Goal: Task Accomplishment & Management: Use online tool/utility

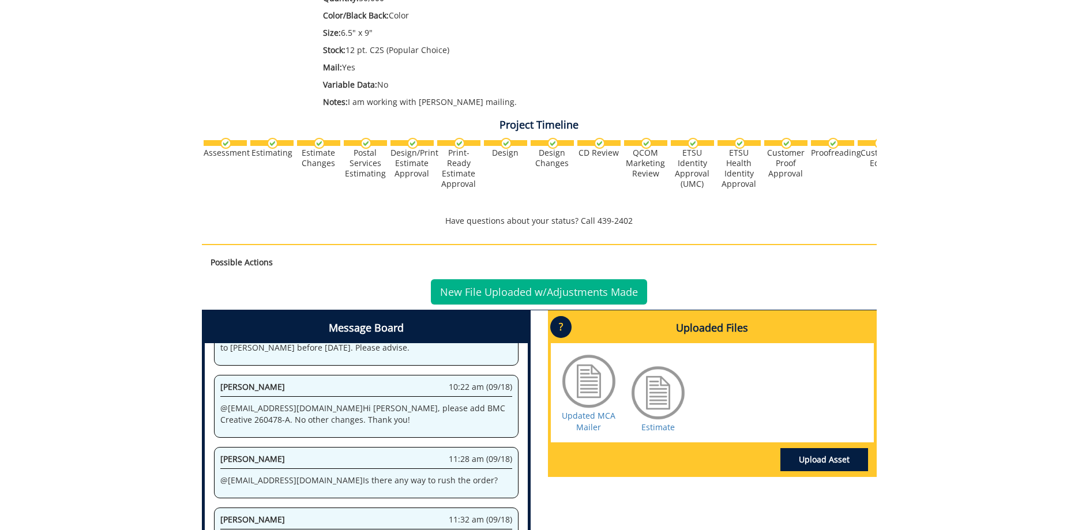
scroll to position [468, 0]
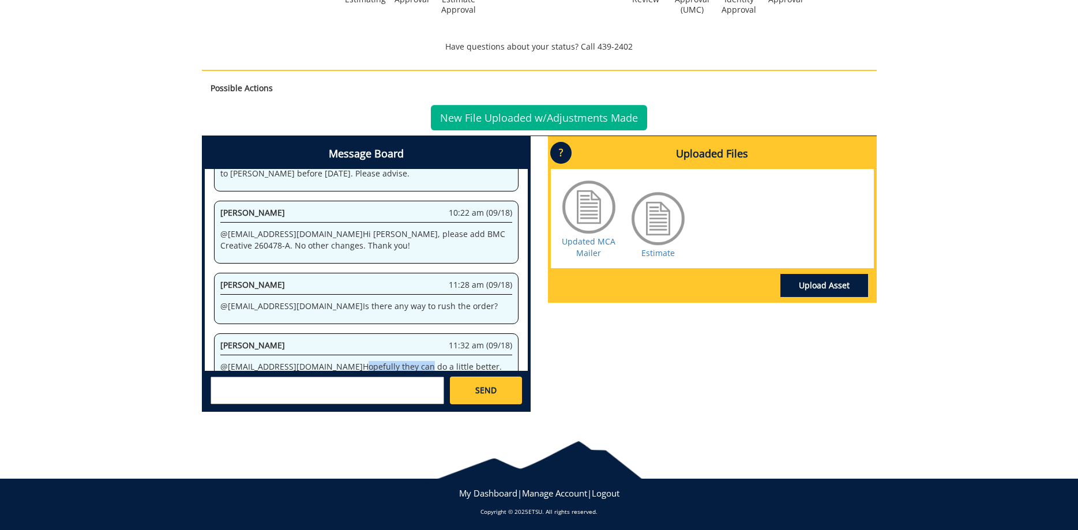
drag, startPoint x: 310, startPoint y: 314, endPoint x: 391, endPoint y: 311, distance: 81.4
click at [369, 361] on p "@ [EMAIL_ADDRESS][DOMAIN_NAME] Hopefully they can do a little better. I've alre…" at bounding box center [366, 384] width 292 height 46
click at [391, 361] on p "@ [EMAIL_ADDRESS][DOMAIN_NAME] Hopefully they can do a little better. I've alre…" at bounding box center [366, 384] width 292 height 46
drag, startPoint x: 322, startPoint y: 312, endPoint x: 369, endPoint y: 311, distance: 47.3
click at [369, 361] on p "@ [EMAIL_ADDRESS][DOMAIN_NAME] Hopefully they can do a little better. I've alre…" at bounding box center [366, 384] width 292 height 46
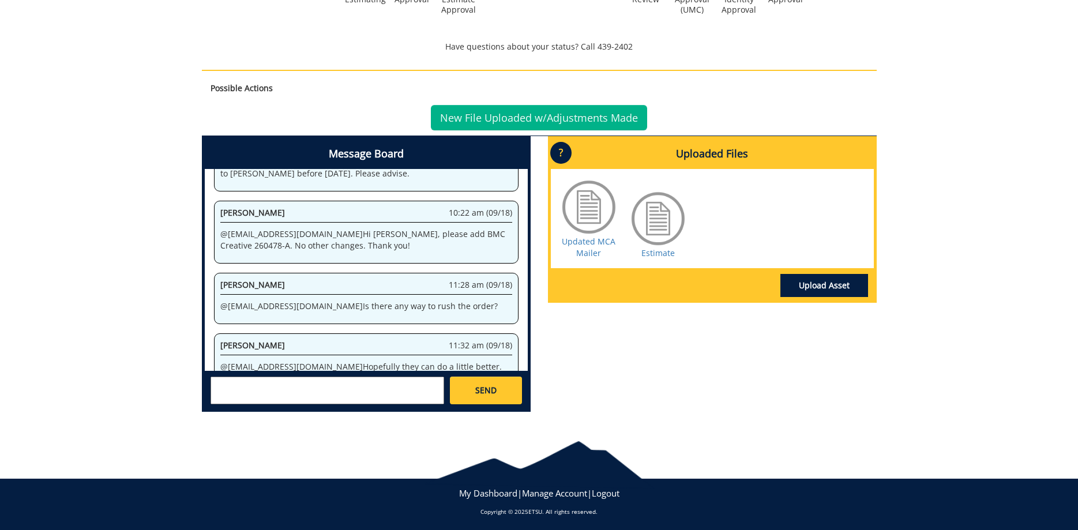
click at [384, 361] on p "@ [EMAIL_ADDRESS][DOMAIN_NAME] Hopefully they can do a little better. I've alre…" at bounding box center [366, 384] width 292 height 46
drag, startPoint x: 384, startPoint y: 311, endPoint x: 428, endPoint y: 309, distance: 43.3
click at [418, 361] on p "@ [EMAIL_ADDRESS][DOMAIN_NAME] Hopefully they can do a little better. I've alre…" at bounding box center [366, 384] width 292 height 46
click at [433, 361] on p "@ [EMAIL_ADDRESS][DOMAIN_NAME] Hopefully they can do a little better. I've alre…" at bounding box center [366, 384] width 292 height 46
click at [447, 361] on p "@ [EMAIL_ADDRESS][DOMAIN_NAME] Hopefully they can do a little better. I've alre…" at bounding box center [366, 384] width 292 height 46
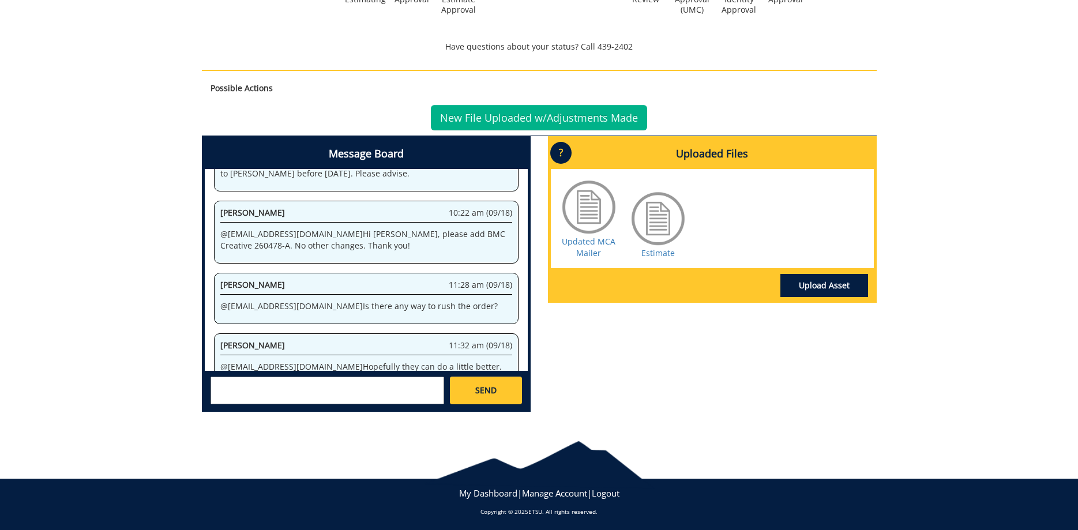
drag, startPoint x: 260, startPoint y: 321, endPoint x: 323, endPoint y: 318, distance: 63.5
click at [317, 361] on p "@ [EMAIL_ADDRESS][DOMAIN_NAME] Hopefully they can do a little better. I've alre…" at bounding box center [366, 384] width 292 height 46
click at [323, 361] on p "@ [EMAIL_ADDRESS][DOMAIN_NAME] Hopefully they can do a little better. I've alre…" at bounding box center [366, 384] width 292 height 46
drag, startPoint x: 279, startPoint y: 318, endPoint x: 324, endPoint y: 318, distance: 45.0
click at [324, 361] on p "@ [EMAIL_ADDRESS][DOMAIN_NAME] Hopefully they can do a little better. I've alre…" at bounding box center [366, 384] width 292 height 46
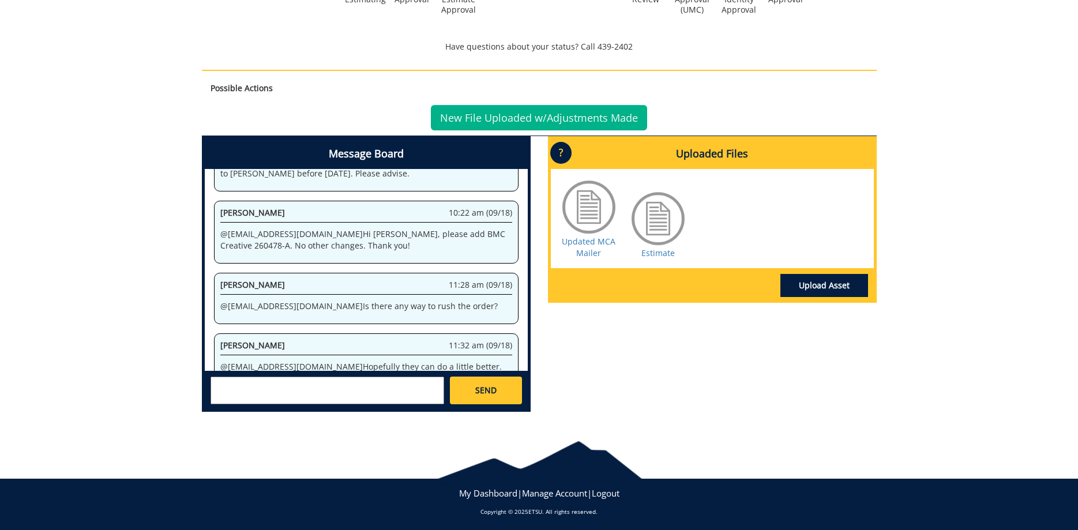
click at [341, 361] on p "@ [EMAIL_ADDRESS][DOMAIN_NAME] Hopefully they can do a little better. I've alre…" at bounding box center [366, 384] width 292 height 46
drag, startPoint x: 324, startPoint y: 316, endPoint x: 404, endPoint y: 318, distance: 80.2
click at [388, 361] on p "@ [EMAIL_ADDRESS][DOMAIN_NAME] Hopefully they can do a little better. I've alre…" at bounding box center [366, 384] width 292 height 46
drag, startPoint x: 406, startPoint y: 319, endPoint x: 450, endPoint y: 318, distance: 43.9
click at [407, 361] on p "@ [EMAIL_ADDRESS][DOMAIN_NAME] Hopefully they can do a little better. I've alre…" at bounding box center [366, 384] width 292 height 46
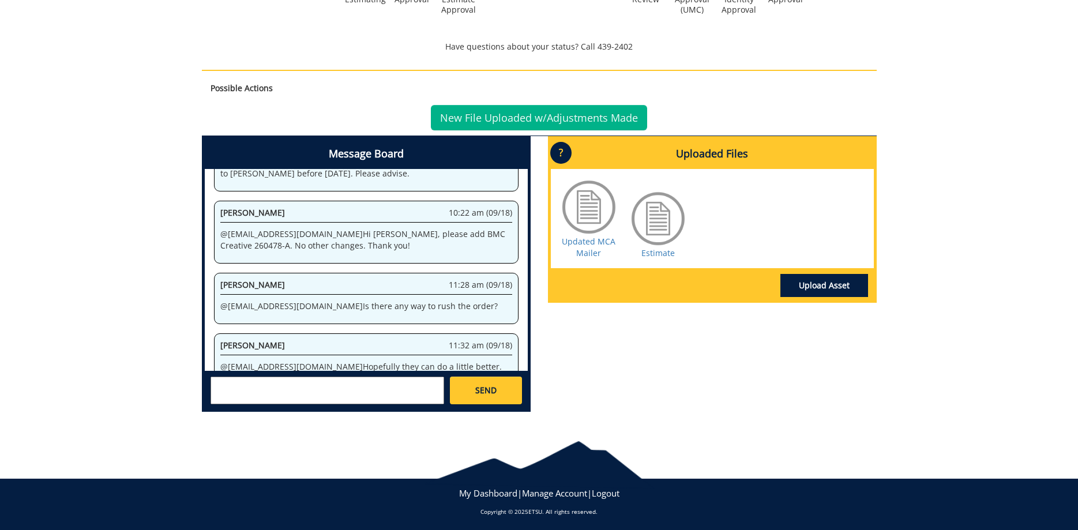
drag, startPoint x: 264, startPoint y: 327, endPoint x: 335, endPoint y: 329, distance: 71.0
click at [299, 361] on p "@ [EMAIL_ADDRESS][DOMAIN_NAME] Hopefully they can do a little better. I've alre…" at bounding box center [366, 384] width 292 height 46
click at [336, 361] on p "@ [EMAIL_ADDRESS][DOMAIN_NAME] Hopefully they can do a little better. I've alre…" at bounding box center [366, 384] width 292 height 46
drag, startPoint x: 330, startPoint y: 328, endPoint x: 347, endPoint y: 343, distance: 22.5
click at [347, 361] on p "@ [EMAIL_ADDRESS][DOMAIN_NAME] Hopefully they can do a little better. I've alre…" at bounding box center [366, 384] width 292 height 46
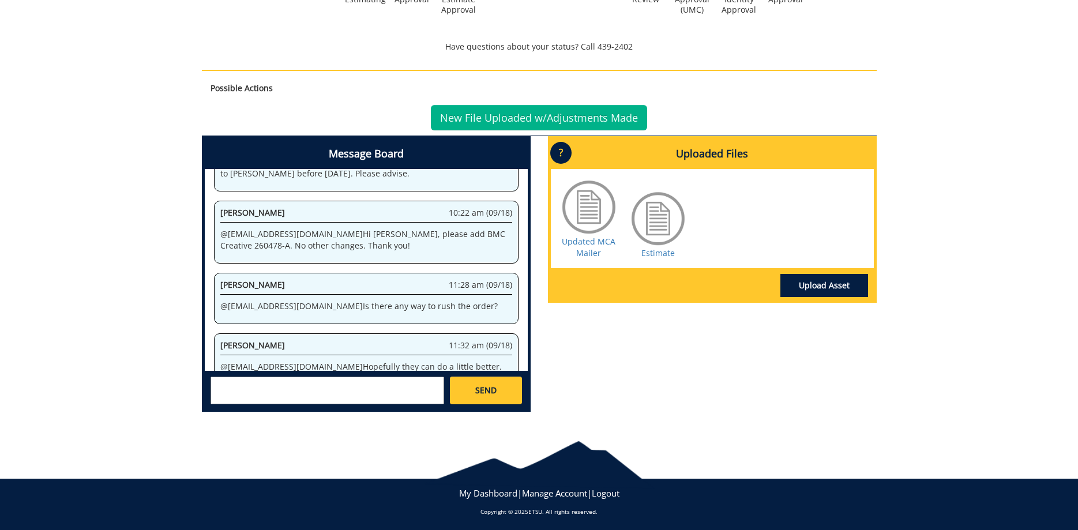
click at [347, 361] on p "@ [EMAIL_ADDRESS][DOMAIN_NAME] Hopefully they can do a little better. I've alre…" at bounding box center [366, 384] width 292 height 46
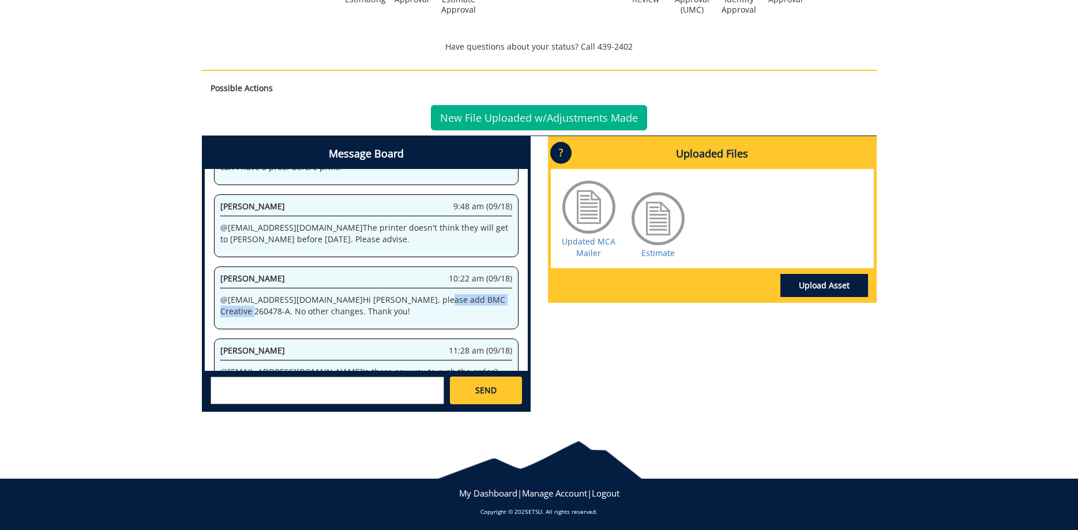
drag, startPoint x: 458, startPoint y: 243, endPoint x: 369, endPoint y: 248, distance: 89.0
click at [369, 294] on p "@ [EMAIL_ADDRESS][DOMAIN_NAME] Hi [PERSON_NAME], please add BMC Creative 260478…" at bounding box center [366, 305] width 292 height 23
copy p "BMC Creative 260478-A"
click at [804, 286] on link "Upload Asset" at bounding box center [825, 285] width 88 height 23
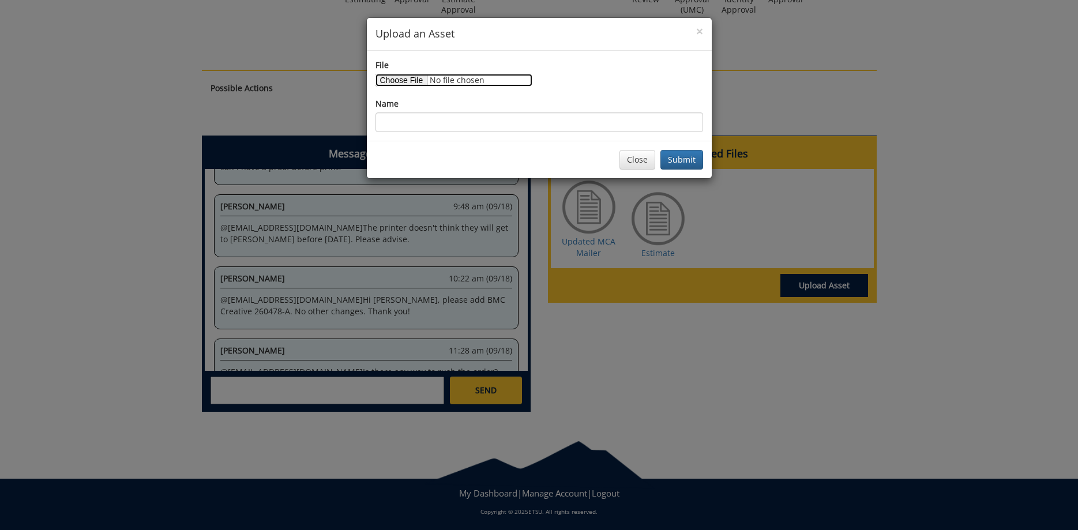
click at [399, 80] on input "File" at bounding box center [454, 80] width 157 height 13
type input "C:\fakepath\MCA_25_LineupPostcard_6.5x9_ForPrintFinal.pdf"
click at [447, 122] on input "Name" at bounding box center [540, 123] width 328 height 20
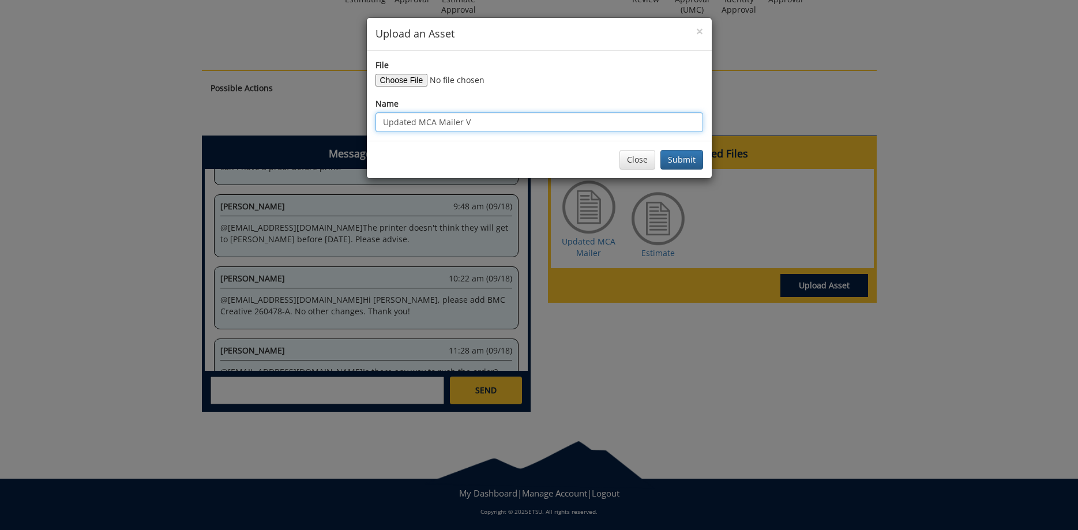
type input "Updated MCA Mailer V2"
click at [661, 150] on button "Submit" at bounding box center [682, 160] width 43 height 20
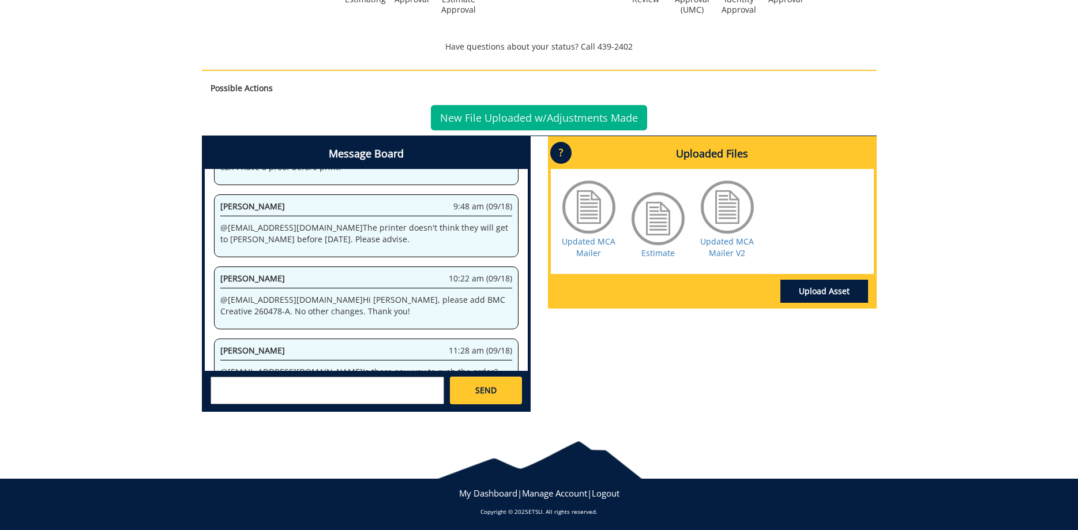
click at [427, 345] on div "[PERSON_NAME] 11:28 am (09/18)" at bounding box center [366, 353] width 292 height 16
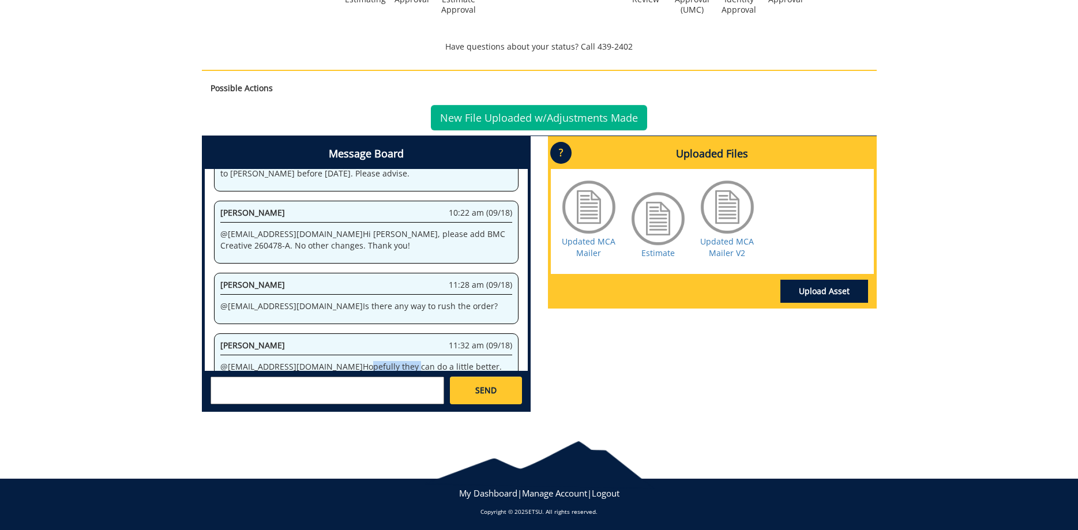
drag, startPoint x: 299, startPoint y: 310, endPoint x: 349, endPoint y: 310, distance: 49.6
click at [349, 361] on p "@ [EMAIL_ADDRESS][DOMAIN_NAME] Hopefully they can do a little better. I've alre…" at bounding box center [366, 384] width 292 height 46
drag, startPoint x: 351, startPoint y: 307, endPoint x: 374, endPoint y: 307, distance: 23.1
click at [374, 361] on p "@ [EMAIL_ADDRESS][DOMAIN_NAME] Hopefully they can do a little better. I've alre…" at bounding box center [366, 384] width 292 height 46
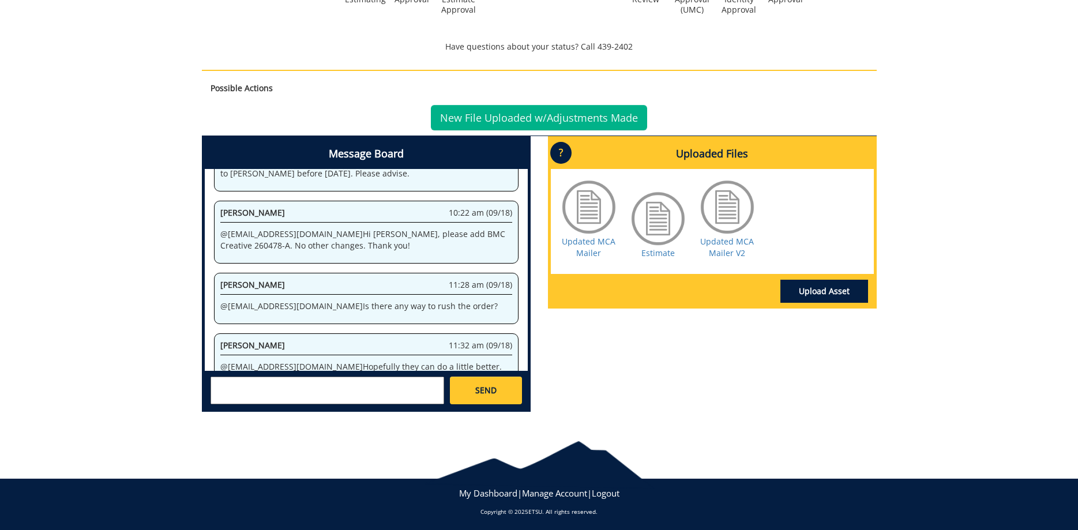
click at [398, 361] on p "@ [EMAIL_ADDRESS][DOMAIN_NAME] Hopefully they can do a little better. I've alre…" at bounding box center [366, 384] width 292 height 46
drag, startPoint x: 419, startPoint y: 307, endPoint x: 454, endPoint y: 305, distance: 35.2
click at [434, 361] on p "@ [EMAIL_ADDRESS][DOMAIN_NAME] Hopefully they can do a little better. I've alre…" at bounding box center [366, 384] width 292 height 46
drag, startPoint x: 454, startPoint y: 305, endPoint x: 503, endPoint y: 306, distance: 49.1
click at [498, 361] on p "@ [EMAIL_ADDRESS][DOMAIN_NAME] Hopefully they can do a little better. I've alre…" at bounding box center [366, 384] width 292 height 46
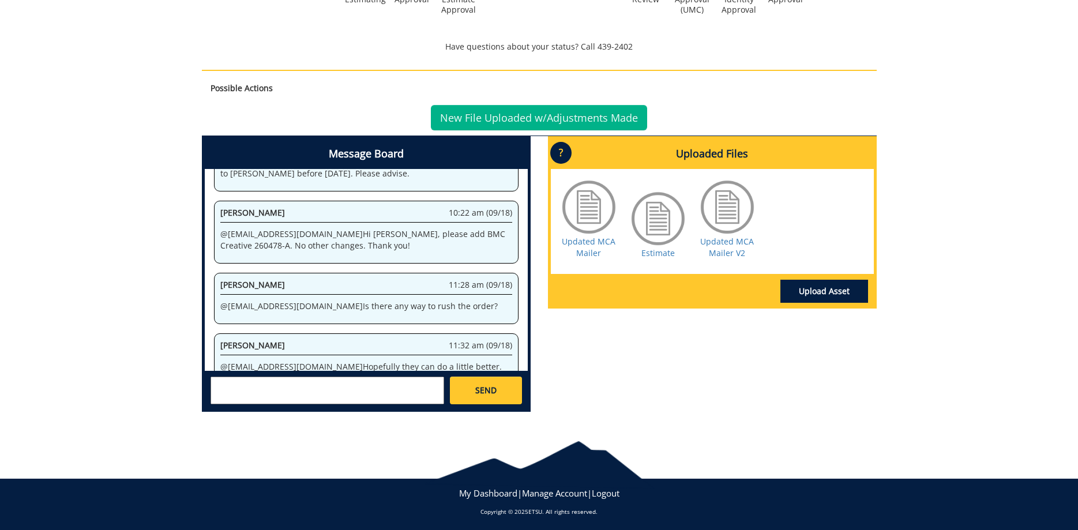
click at [503, 361] on p "@ [EMAIL_ADDRESS][DOMAIN_NAME] Hopefully they can do a little better. I've alre…" at bounding box center [366, 384] width 292 height 46
drag, startPoint x: 233, startPoint y: 321, endPoint x: 332, endPoint y: 321, distance: 99.8
click at [332, 361] on p "@ [EMAIL_ADDRESS][DOMAIN_NAME] Hopefully they can do a little better. I've alre…" at bounding box center [366, 384] width 292 height 46
click at [348, 361] on p "@ [EMAIL_ADDRESS][DOMAIN_NAME] Hopefully they can do a little better. I've alre…" at bounding box center [366, 384] width 292 height 46
drag, startPoint x: 298, startPoint y: 318, endPoint x: 354, endPoint y: 322, distance: 56.1
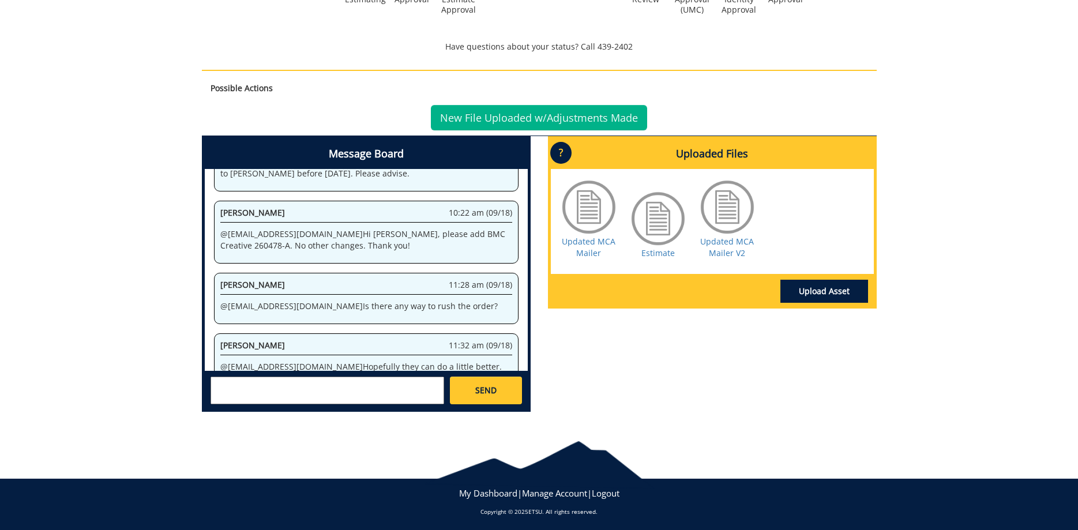
click at [353, 361] on p "@ [EMAIL_ADDRESS][DOMAIN_NAME] Hopefully they can do a little better. I've alre…" at bounding box center [366, 384] width 292 height 46
drag, startPoint x: 366, startPoint y: 322, endPoint x: 434, endPoint y: 321, distance: 67.5
click at [434, 361] on p "@ [EMAIL_ADDRESS][DOMAIN_NAME] Hopefully they can do a little better. I've alre…" at bounding box center [366, 384] width 292 height 46
drag, startPoint x: 401, startPoint y: 322, endPoint x: 491, endPoint y: 327, distance: 90.2
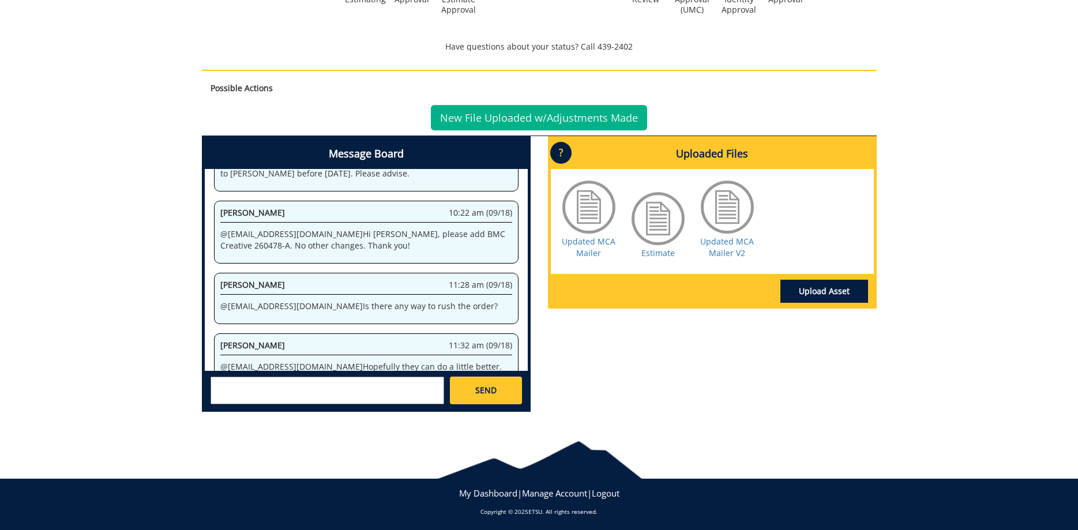
click at [483, 361] on p "@ [EMAIL_ADDRESS][DOMAIN_NAME] Hopefully they can do a little better. I've alre…" at bounding box center [366, 384] width 292 height 46
click at [491, 361] on p "@ [EMAIL_ADDRESS][DOMAIN_NAME] Hopefully they can do a little better. I've alre…" at bounding box center [366, 384] width 292 height 46
drag, startPoint x: 248, startPoint y: 332, endPoint x: 346, endPoint y: 333, distance: 98.1
click at [339, 361] on p "@ [EMAIL_ADDRESS][DOMAIN_NAME] Hopefully they can do a little better. I've alre…" at bounding box center [366, 384] width 292 height 46
click at [368, 361] on p "@ [EMAIL_ADDRESS][DOMAIN_NAME] Hopefully they can do a little better. I've alre…" at bounding box center [366, 384] width 292 height 46
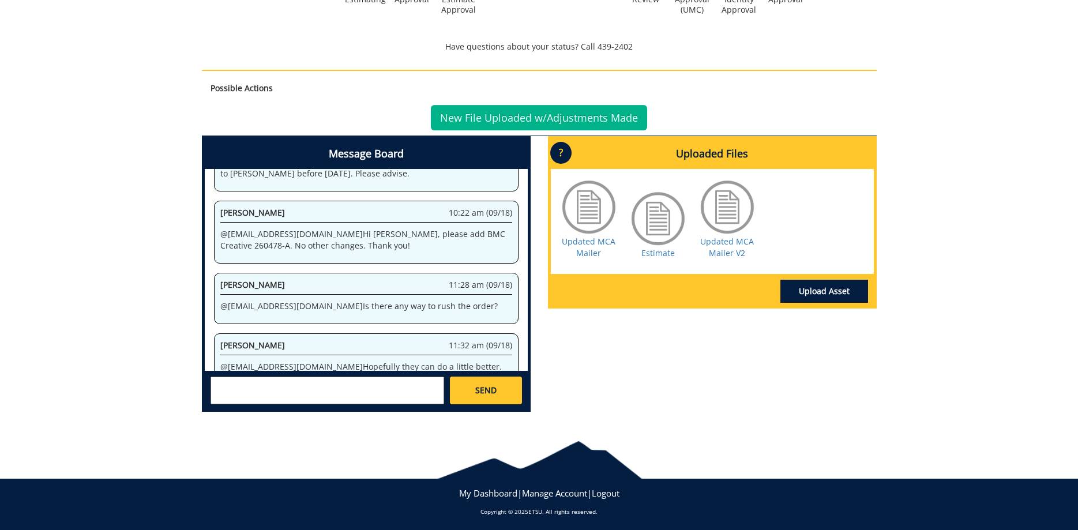
click at [331, 387] on textarea at bounding box center [328, 391] width 234 height 28
click at [377, 395] on textarea "@[EMAIL_ADDRESS][DOMAIN_NAME] Thanks - keep me posted. I didn't even see the ch…" at bounding box center [328, 391] width 234 height 28
type textarea "@[EMAIL_ADDRESS][DOMAIN_NAME] Thanks - keep me posted. I didn't even see the ch…"
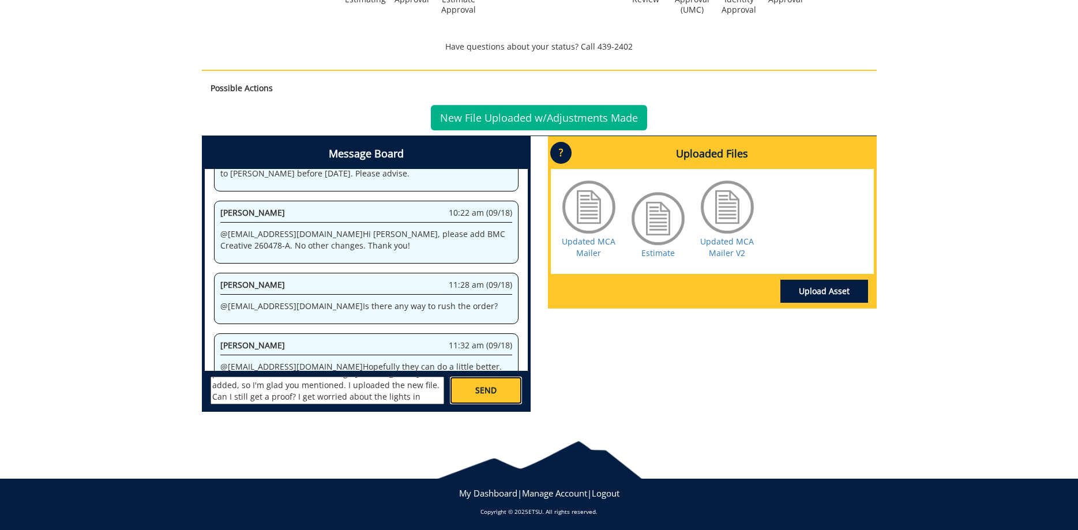
click at [498, 393] on link "SEND" at bounding box center [486, 391] width 72 height 28
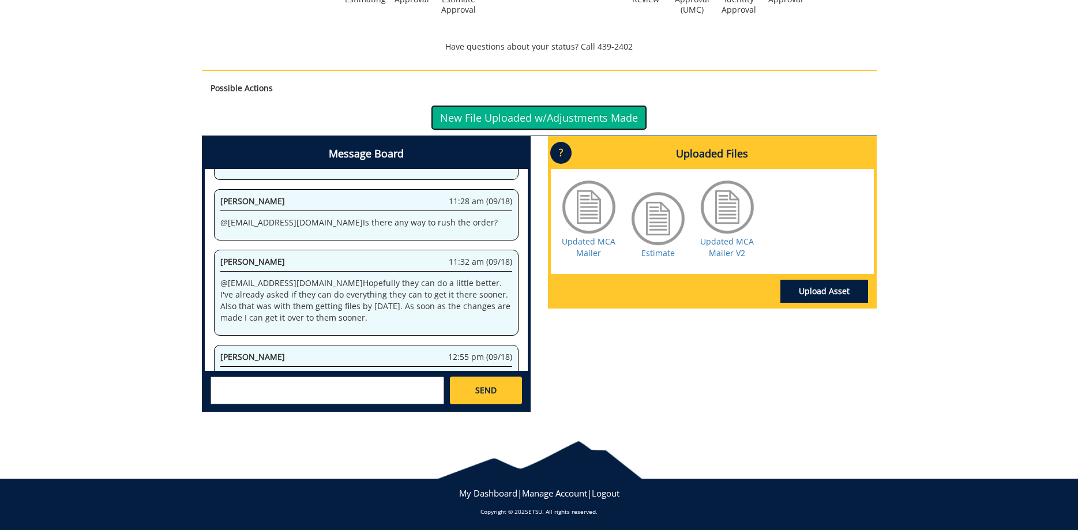
click at [548, 116] on link "New File Uploaded w/Adjustments Made" at bounding box center [539, 117] width 216 height 25
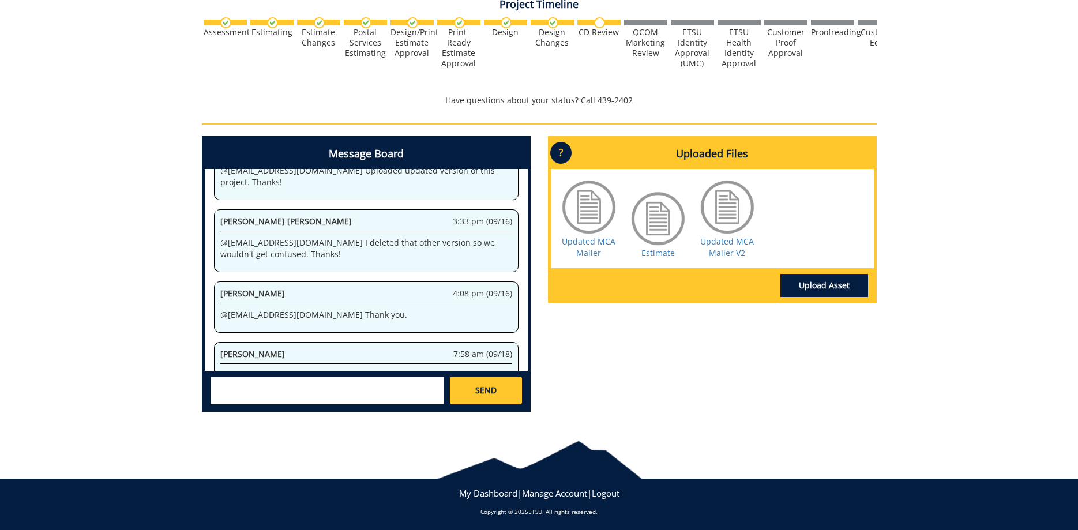
scroll to position [23323, 0]
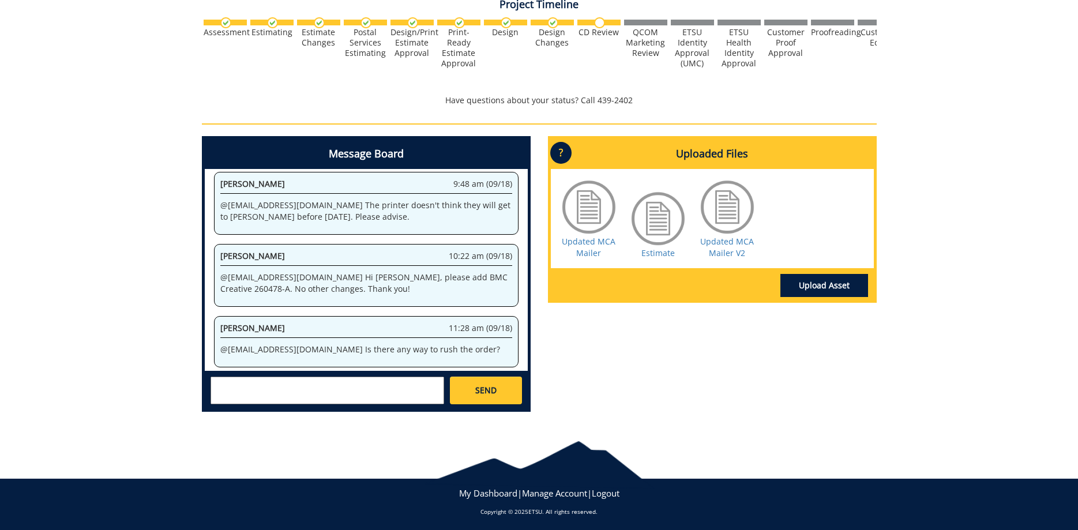
click at [309, 389] on textarea at bounding box center [328, 391] width 234 height 28
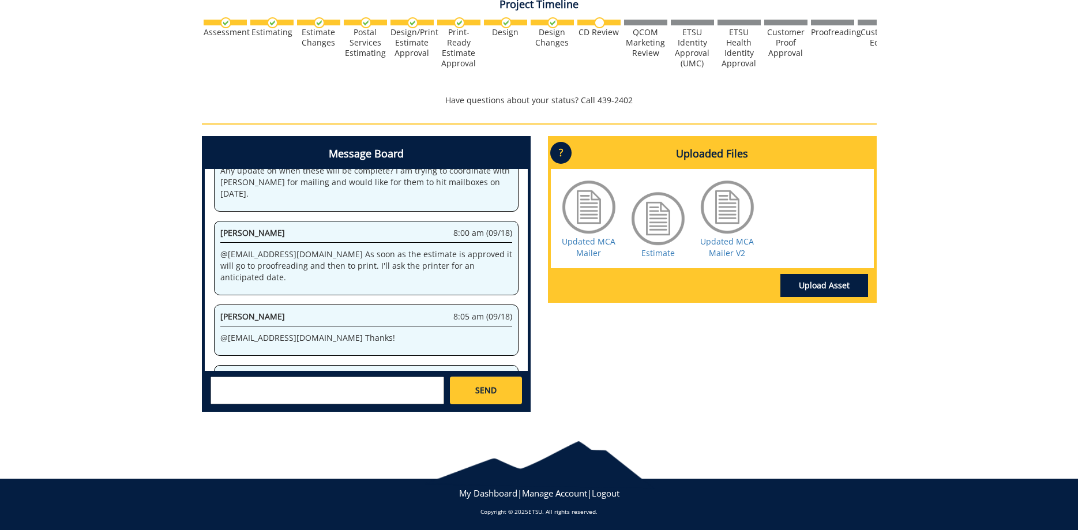
scroll to position [27592, 0]
